Goal: Communication & Community: Answer question/provide support

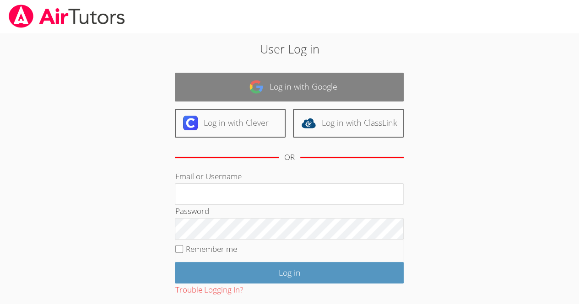
click at [331, 74] on link "Log in with Google" at bounding box center [289, 87] width 229 height 29
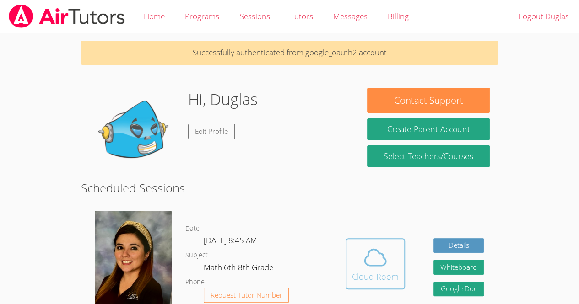
click at [366, 268] on icon at bounding box center [375, 258] width 26 height 26
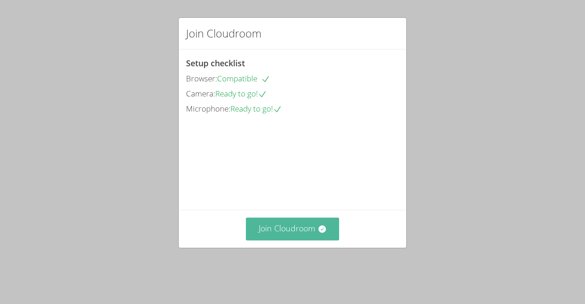
click at [300, 240] on button "Join Cloudroom" at bounding box center [293, 229] width 94 height 22
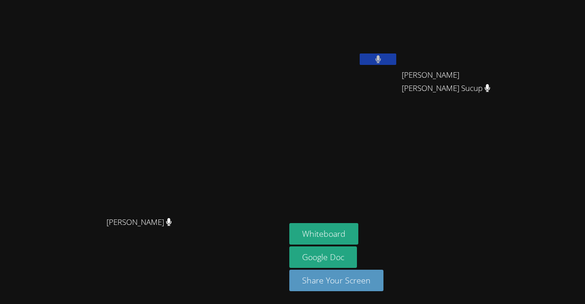
click at [515, 215] on aside "Duglas Mejia Solis Mileydi Eliza Alquejay Sucup Mileydi Eliza Alquejay Sucup Wh…" at bounding box center [400, 152] width 229 height 304
click at [359, 231] on button "Whiteboard" at bounding box center [324, 233] width 69 height 21
click at [511, 248] on div "Whiteboard Google Doc Share Your Screen" at bounding box center [400, 260] width 221 height 75
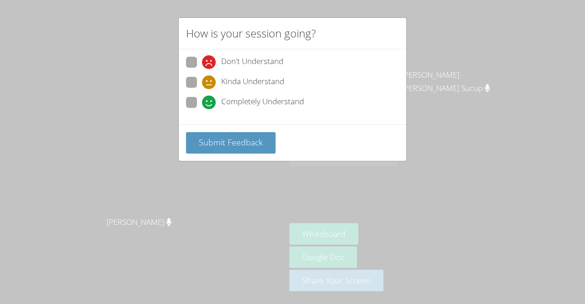
click at [199, 104] on label "Completely Understand" at bounding box center [245, 103] width 118 height 12
click at [202, 104] on input "Completely Understand" at bounding box center [206, 101] width 8 height 8
radio input "true"
click at [253, 123] on div "Don't Understand Kinda Understand Completely Understand" at bounding box center [293, 86] width 228 height 75
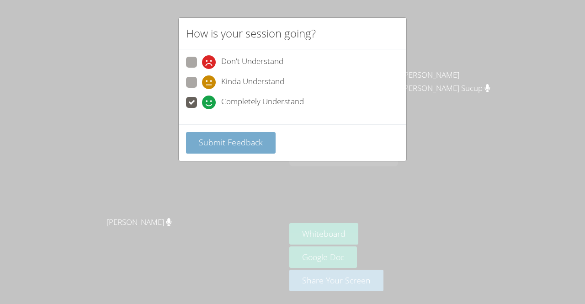
click at [246, 147] on button "Submit Feedback" at bounding box center [231, 142] width 90 height 21
